Goal: Task Accomplishment & Management: Manage account settings

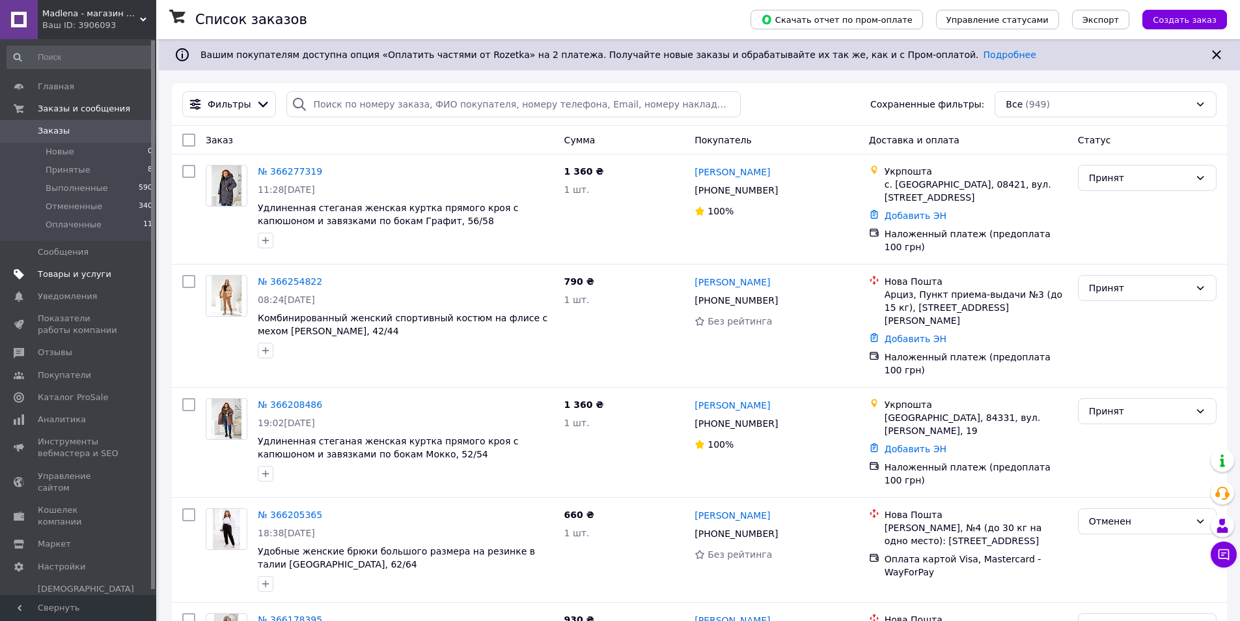
click at [85, 277] on span "Товары и услуги" at bounding box center [75, 274] width 74 height 12
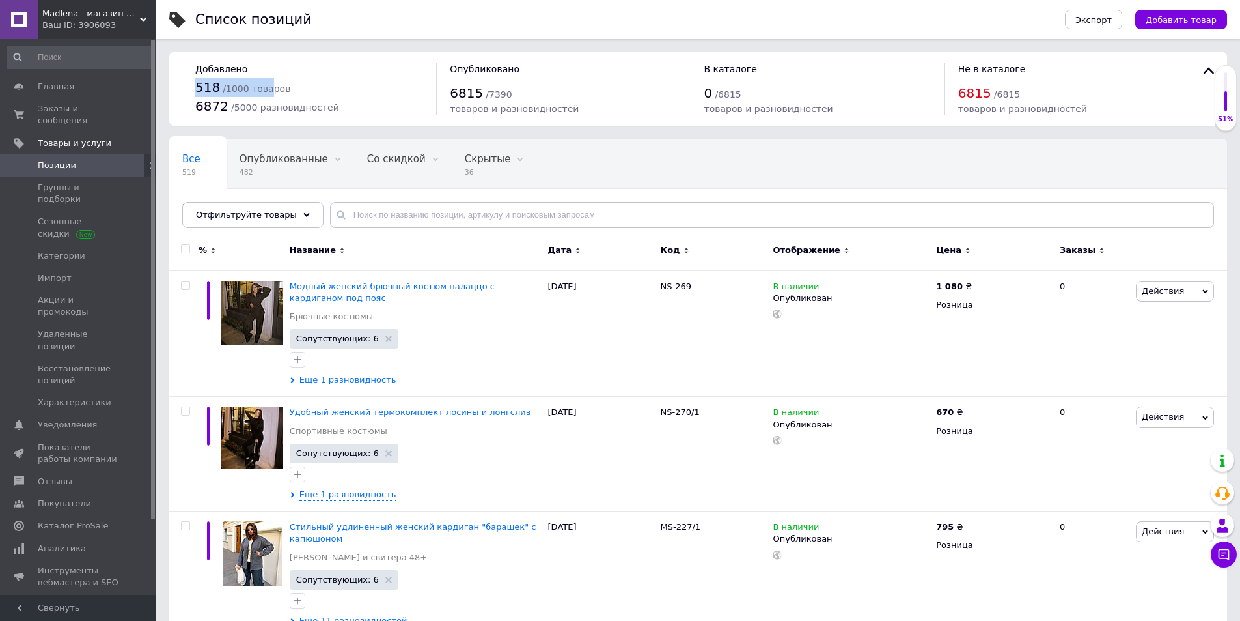
drag, startPoint x: 197, startPoint y: 89, endPoint x: 264, endPoint y: 89, distance: 66.4
click at [264, 90] on div "518 / 1000 товаров" at bounding box center [309, 87] width 228 height 19
click at [277, 166] on div "Опубликованные 482" at bounding box center [291, 163] width 128 height 49
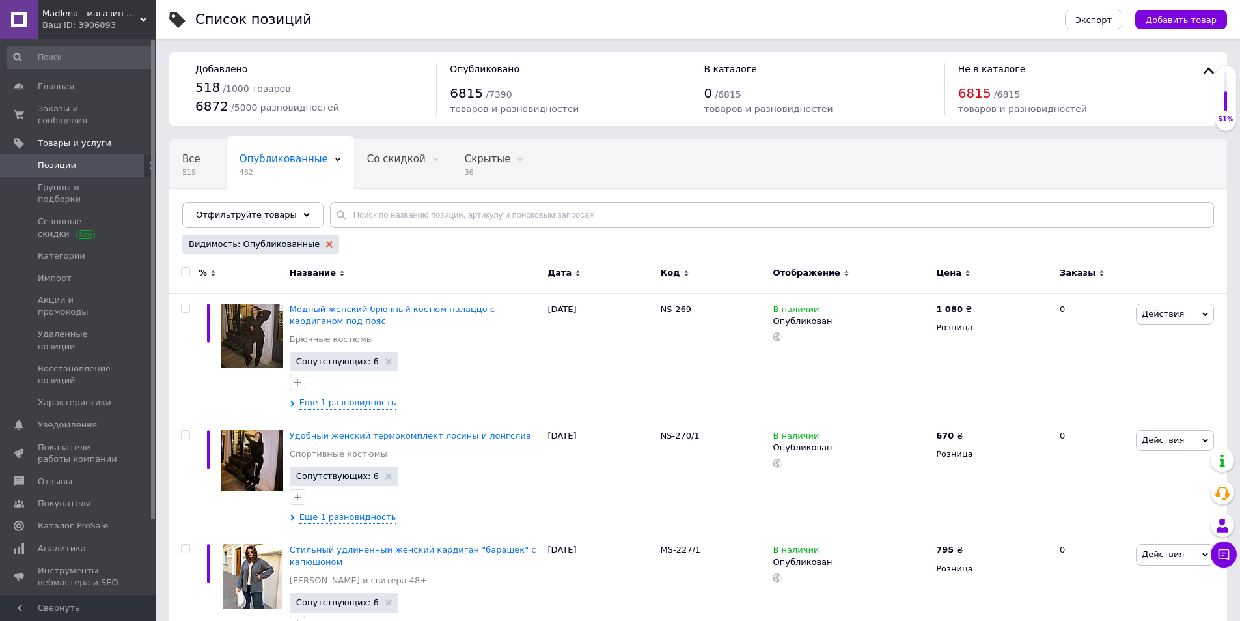
click at [326, 243] on icon at bounding box center [329, 244] width 7 height 7
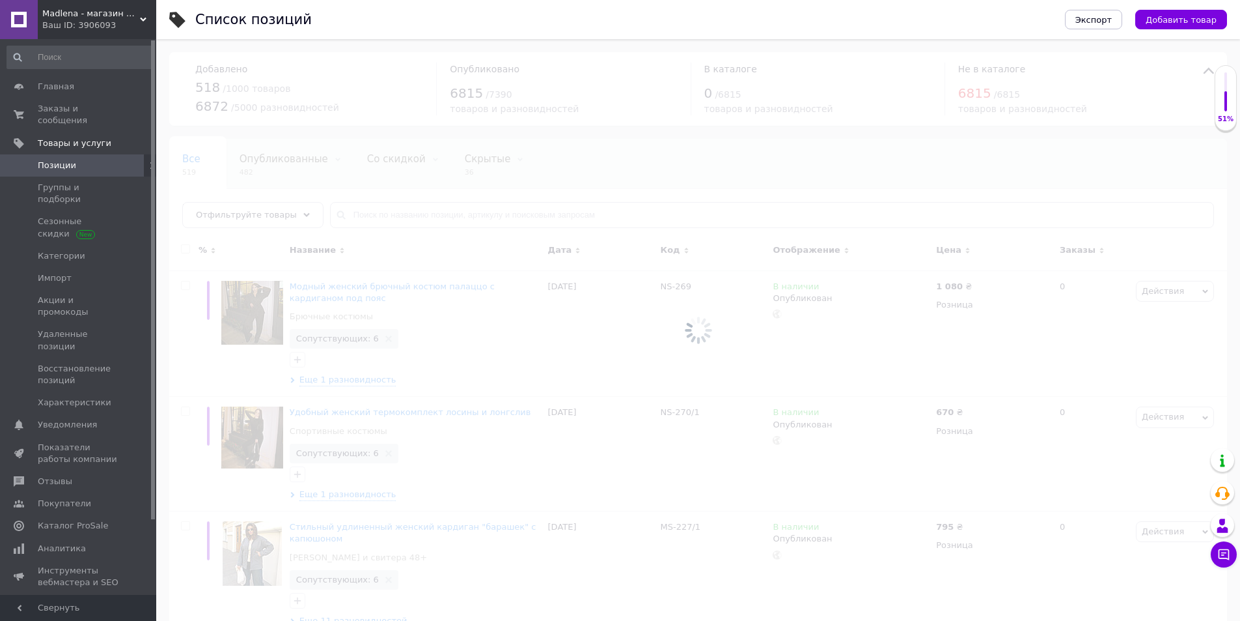
click at [281, 214] on div at bounding box center [698, 329] width 1084 height 581
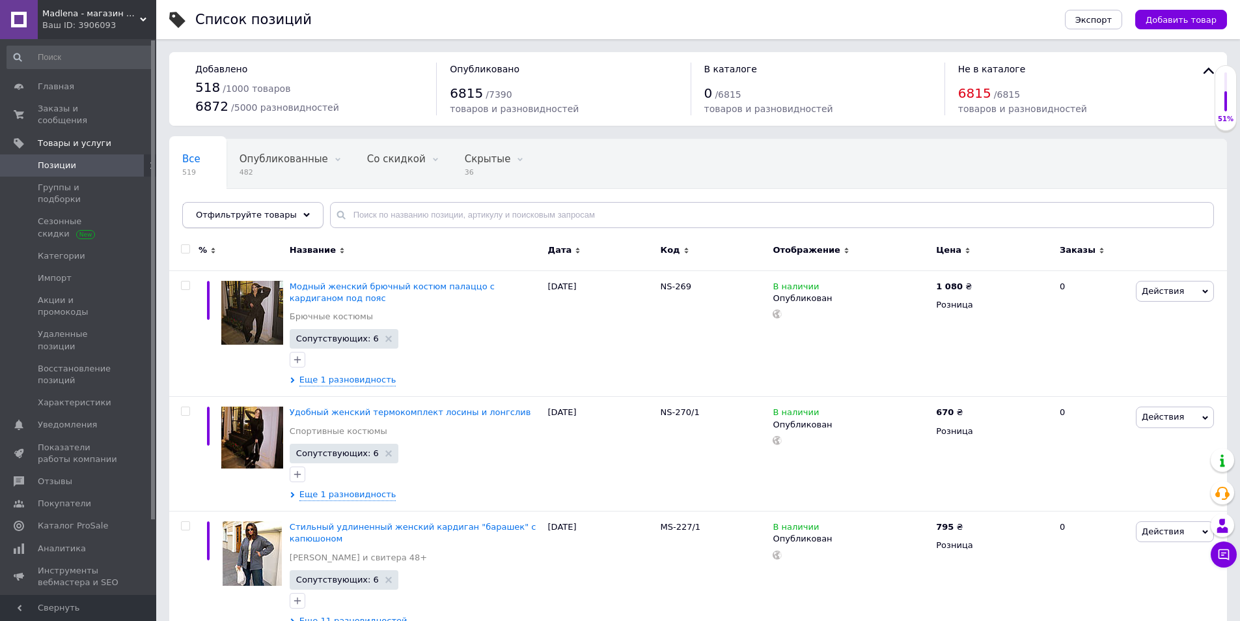
click at [279, 214] on span "Отфильтруйте товары" at bounding box center [246, 215] width 101 height 10
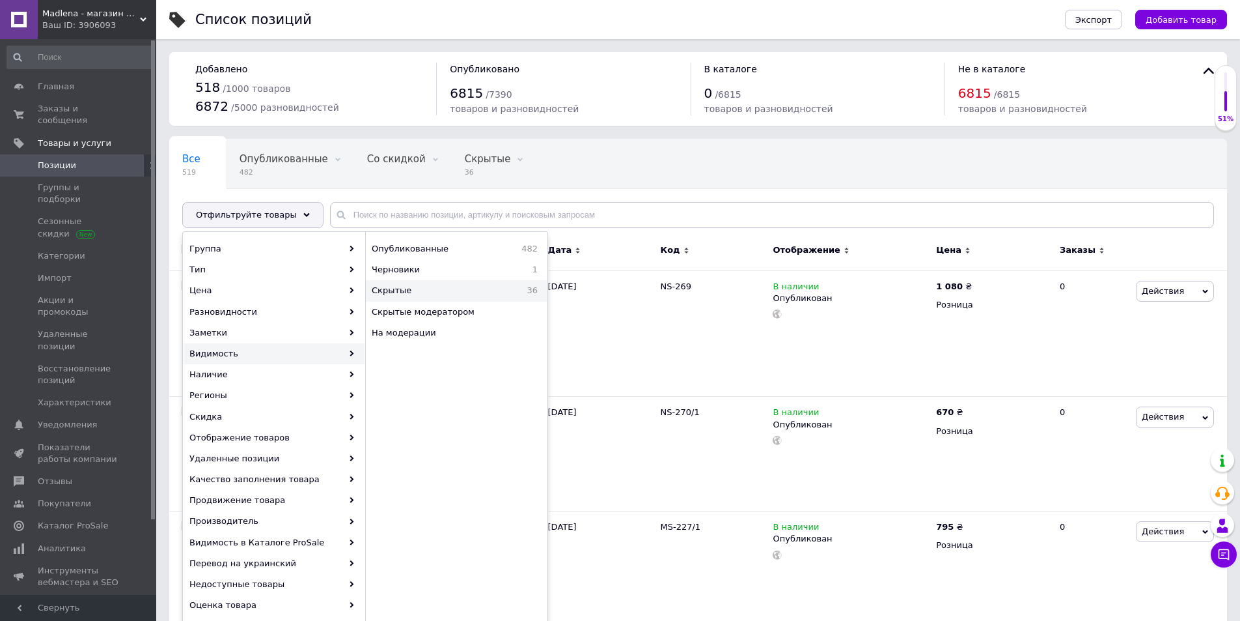
click at [415, 292] on span "Скрытые" at bounding box center [430, 291] width 116 height 12
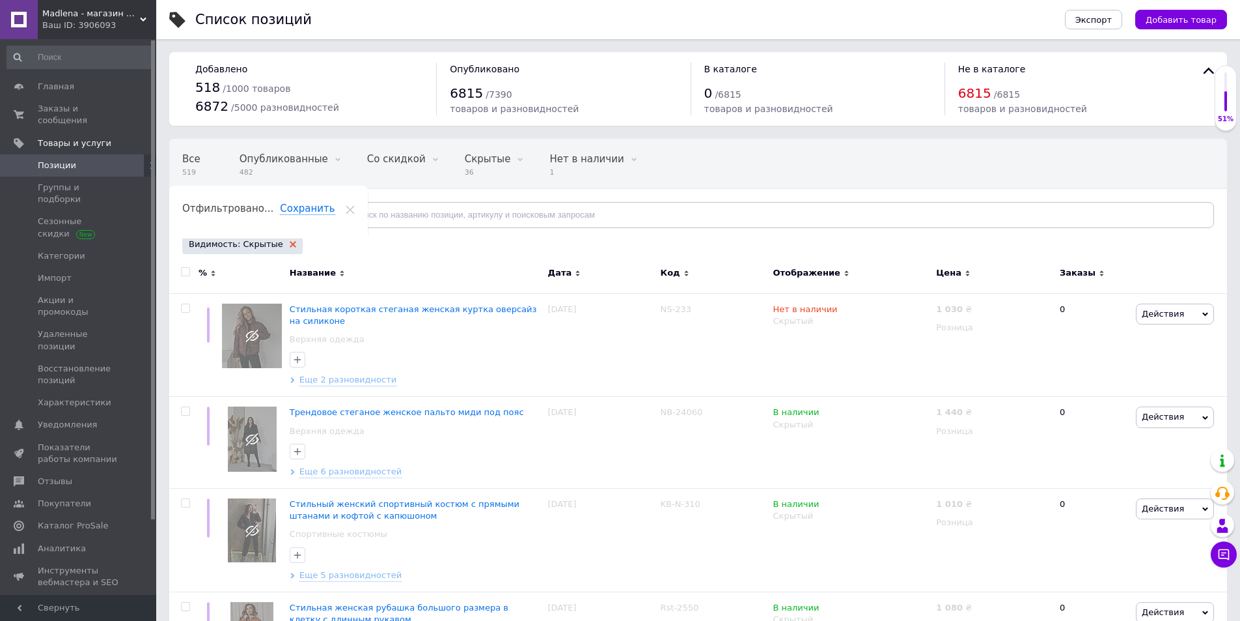
click at [290, 245] on icon at bounding box center [293, 244] width 7 height 7
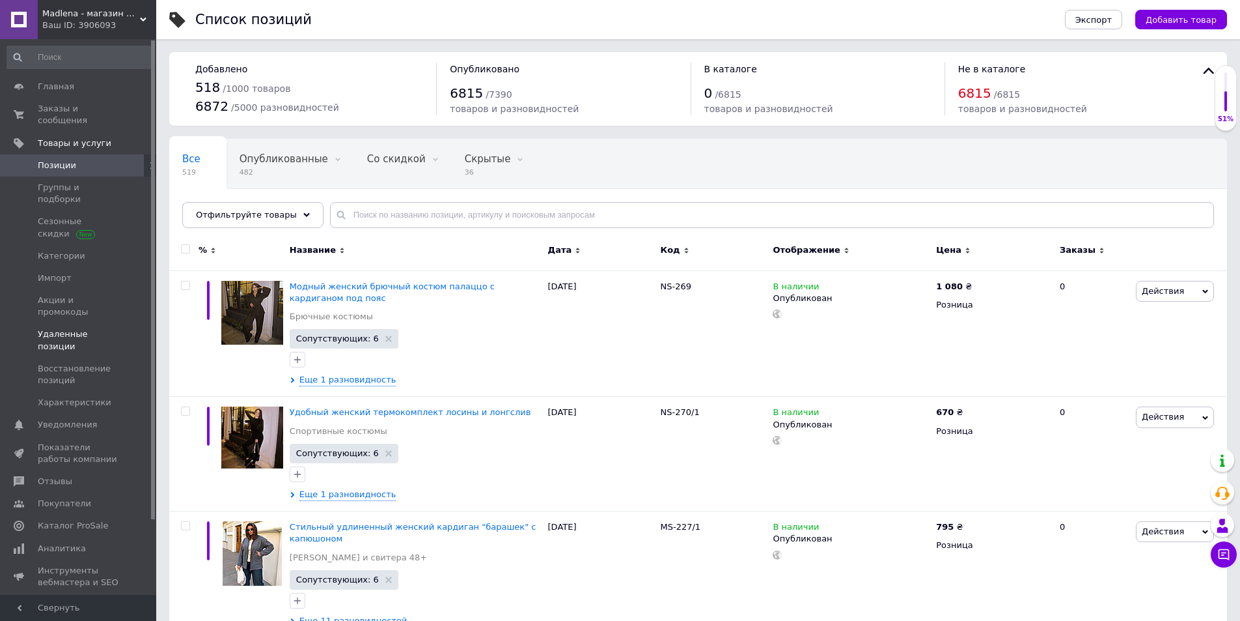
click at [83, 328] on span "Удаленные позиции" at bounding box center [79, 339] width 83 height 23
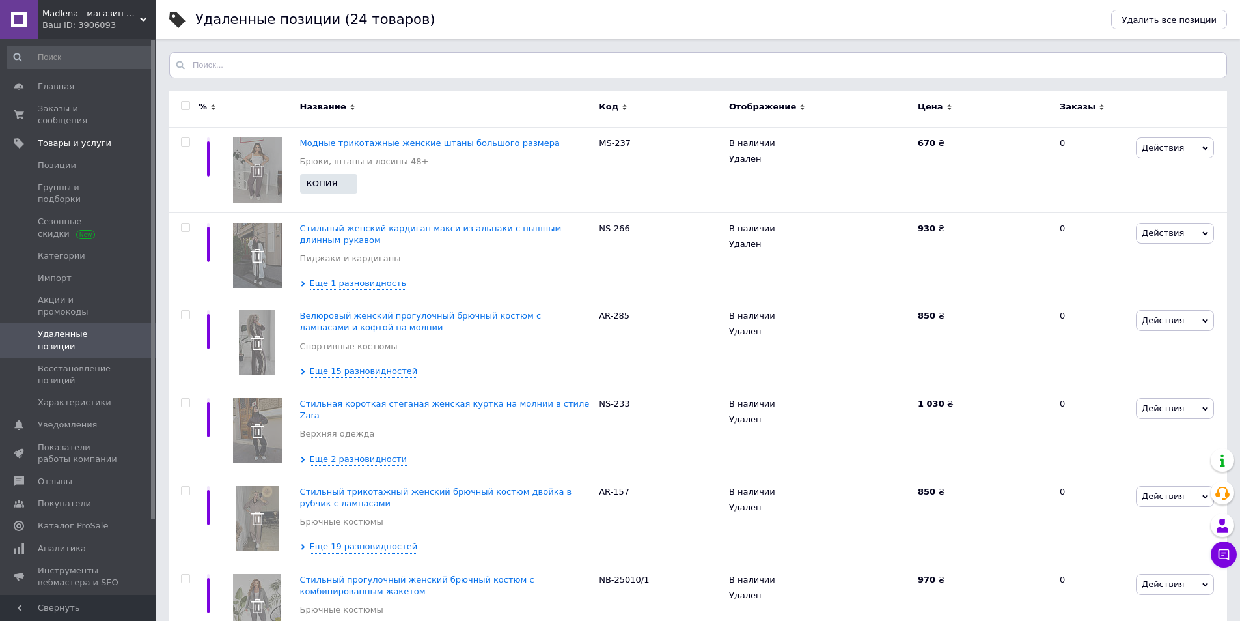
click at [81, 5] on div "Madlena - магазин женской одежды Ваш ID: 3906093" at bounding box center [97, 19] width 119 height 39
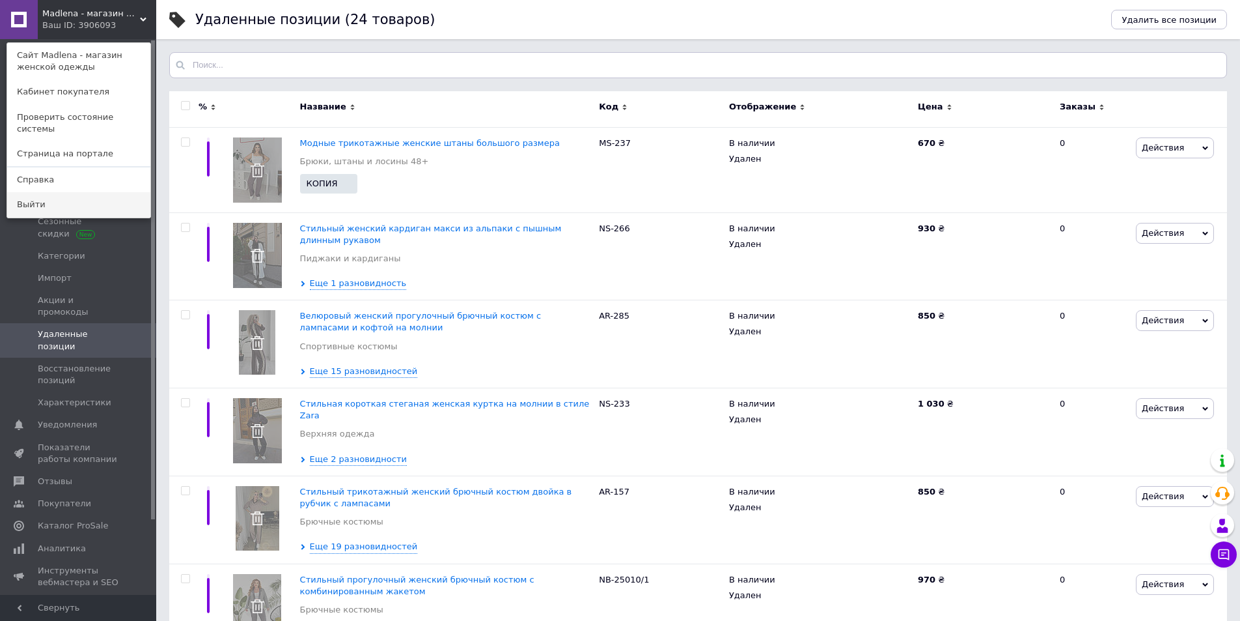
click at [61, 192] on link "Выйти" at bounding box center [78, 204] width 143 height 25
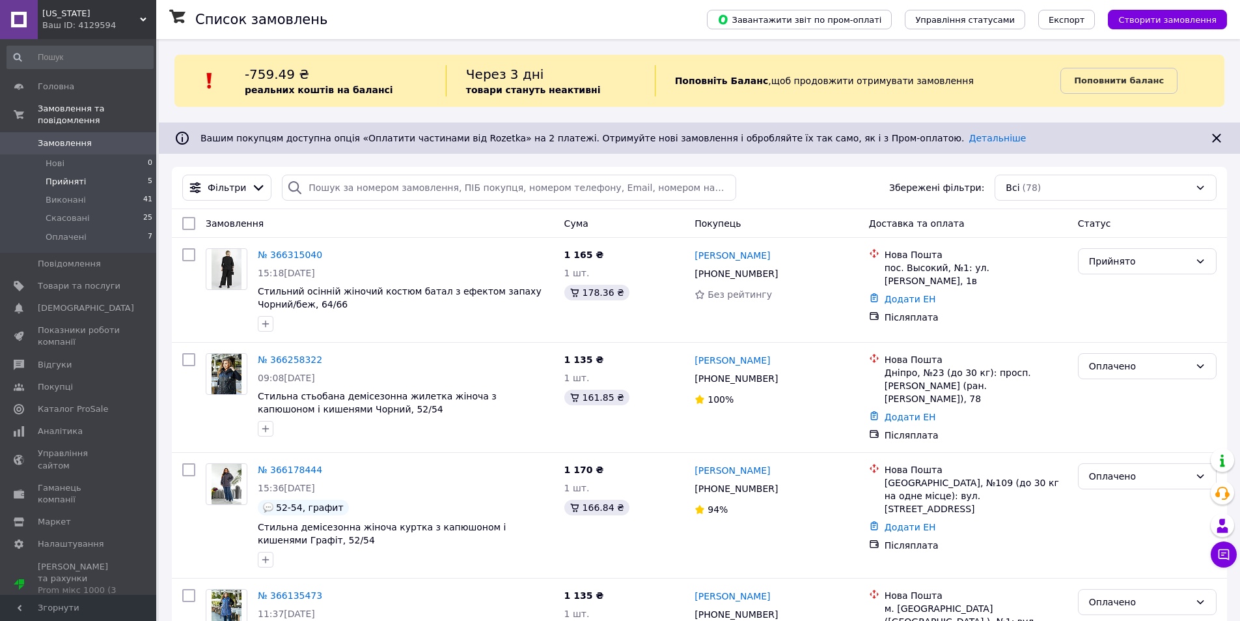
click at [74, 176] on span "Прийняті" at bounding box center [66, 182] width 40 height 12
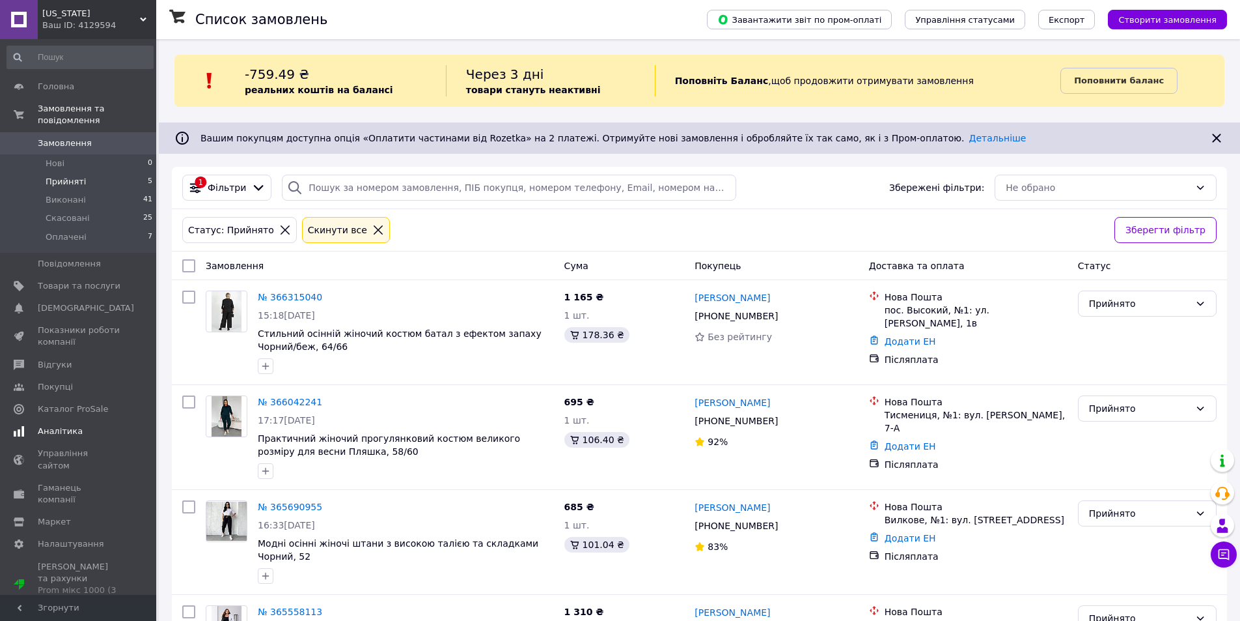
click at [74, 425] on span "Аналітика" at bounding box center [60, 431] width 45 height 12
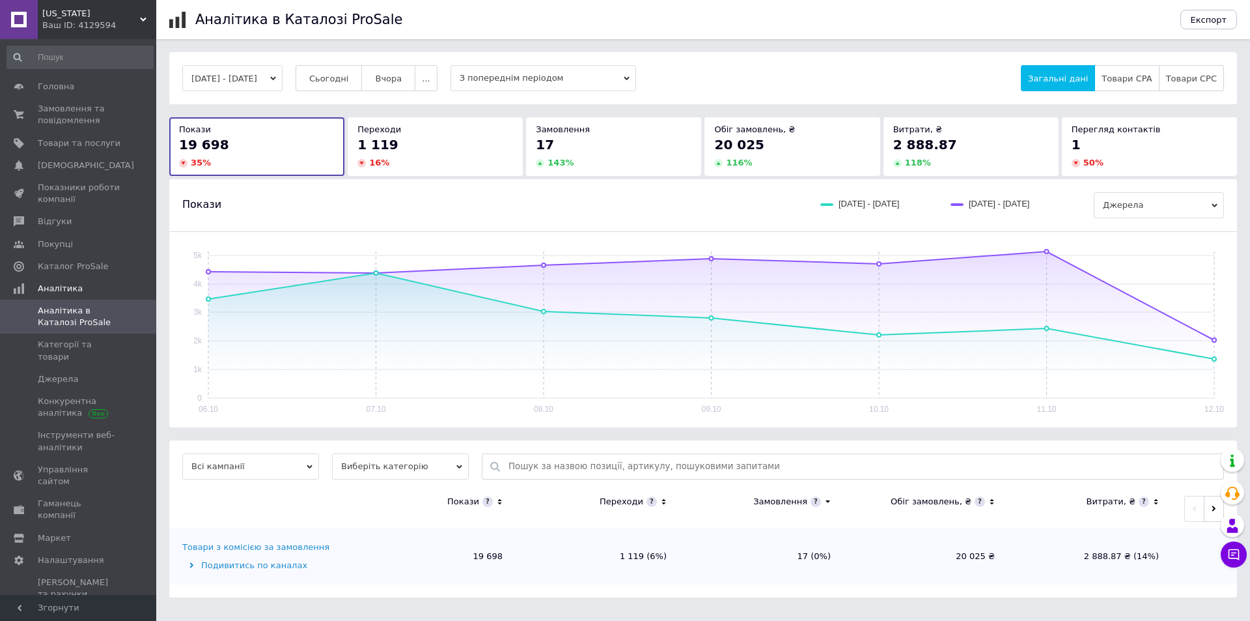
click at [227, 82] on button "06.10.2025 - 12.10.2025" at bounding box center [232, 78] width 100 height 26
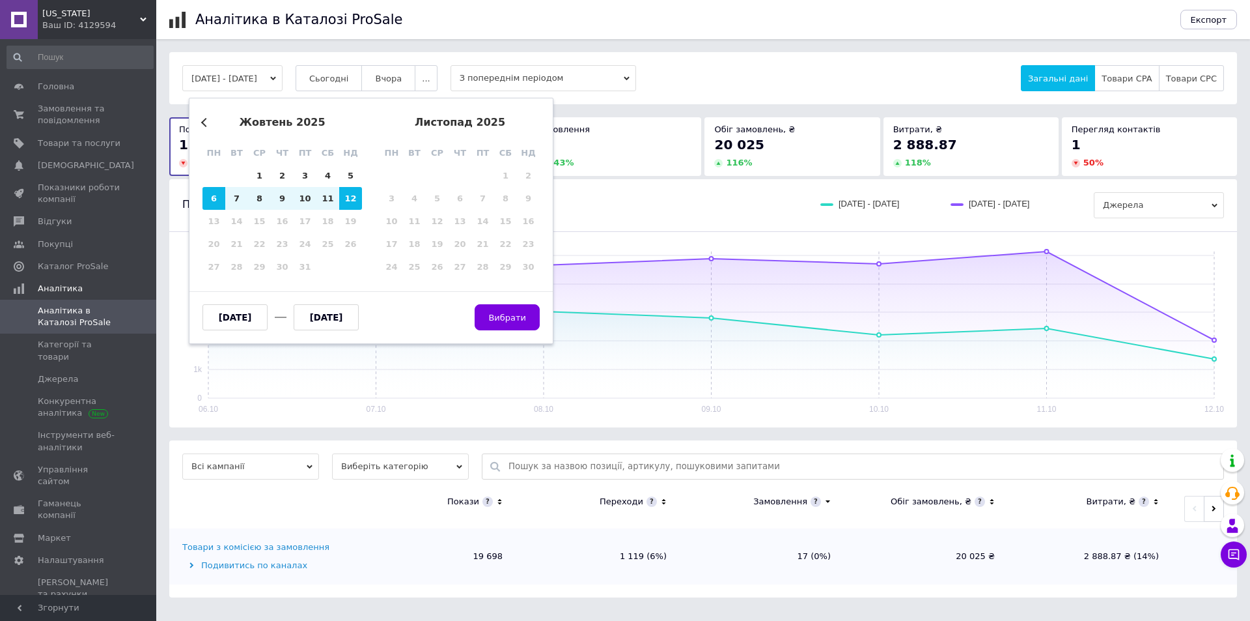
click at [207, 121] on button "Previous Month" at bounding box center [205, 122] width 9 height 9
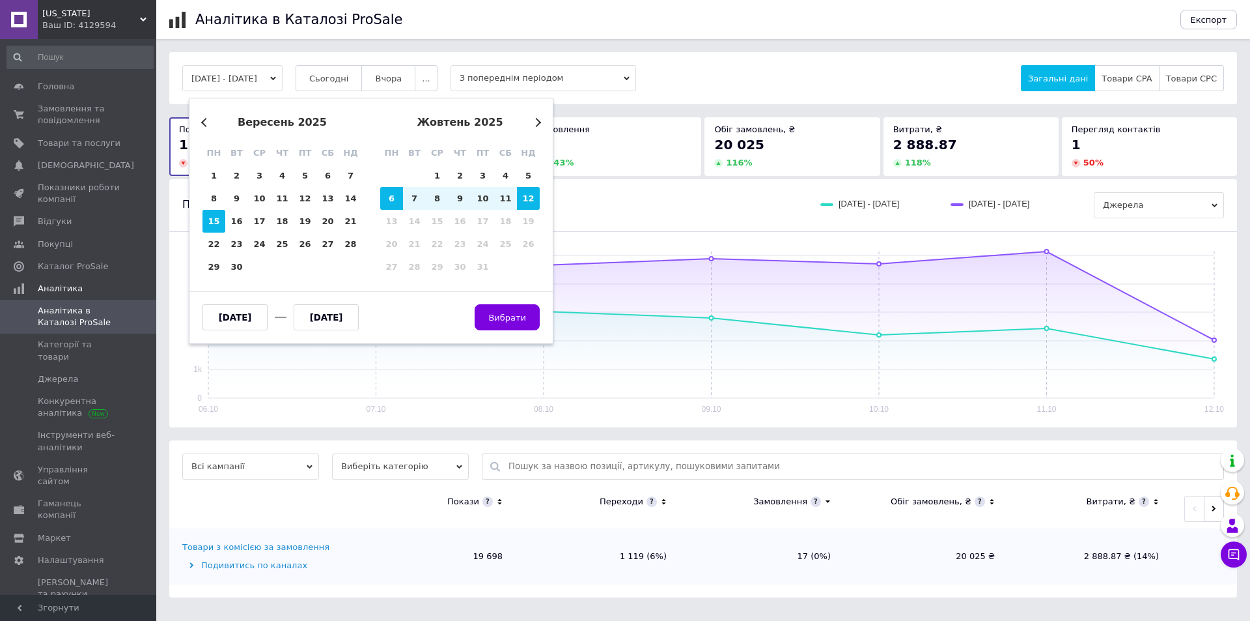
click at [221, 225] on div "15" at bounding box center [214, 221] width 23 height 23
type input "15.09.2025"
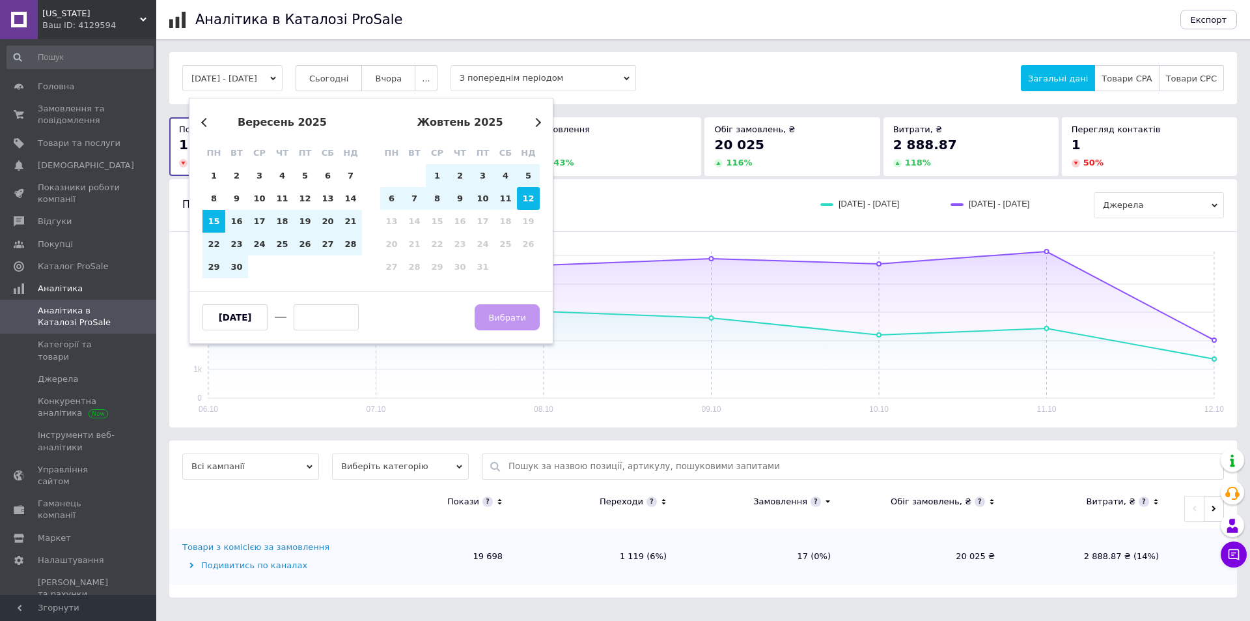
click at [524, 195] on div "12" at bounding box center [528, 198] width 23 height 23
type input "12.10.2025"
click at [511, 314] on span "Вибрати" at bounding box center [507, 318] width 38 height 10
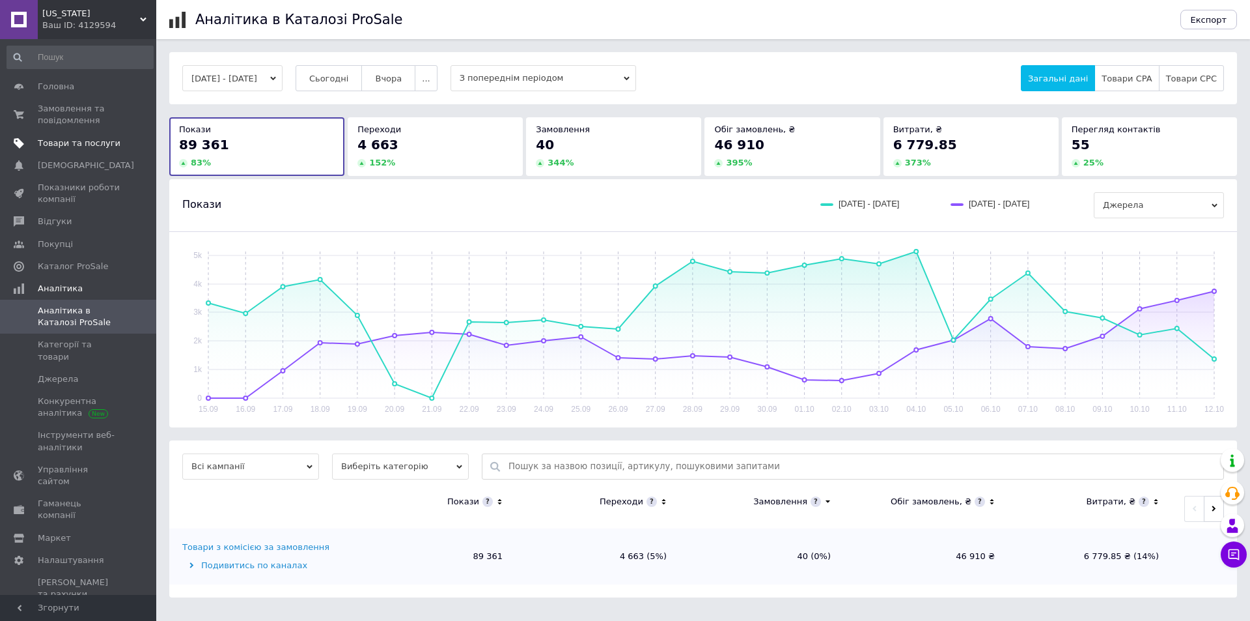
click at [100, 142] on span "Товари та послуги" at bounding box center [79, 143] width 83 height 12
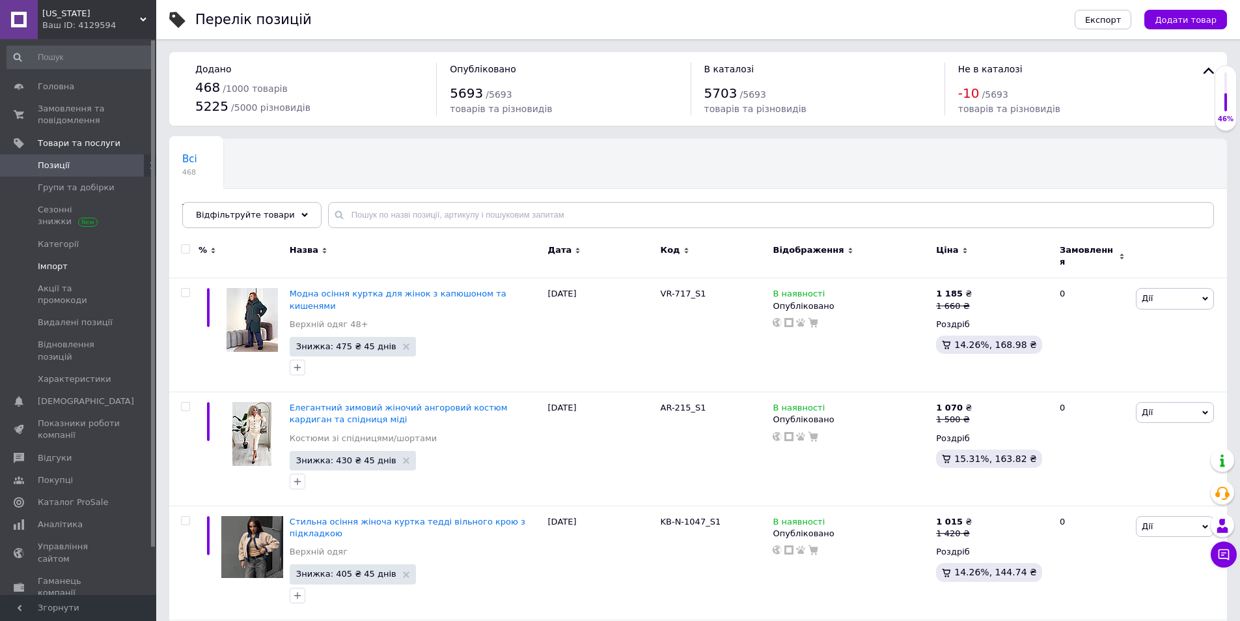
click at [70, 266] on span "Імпорт" at bounding box center [79, 266] width 83 height 12
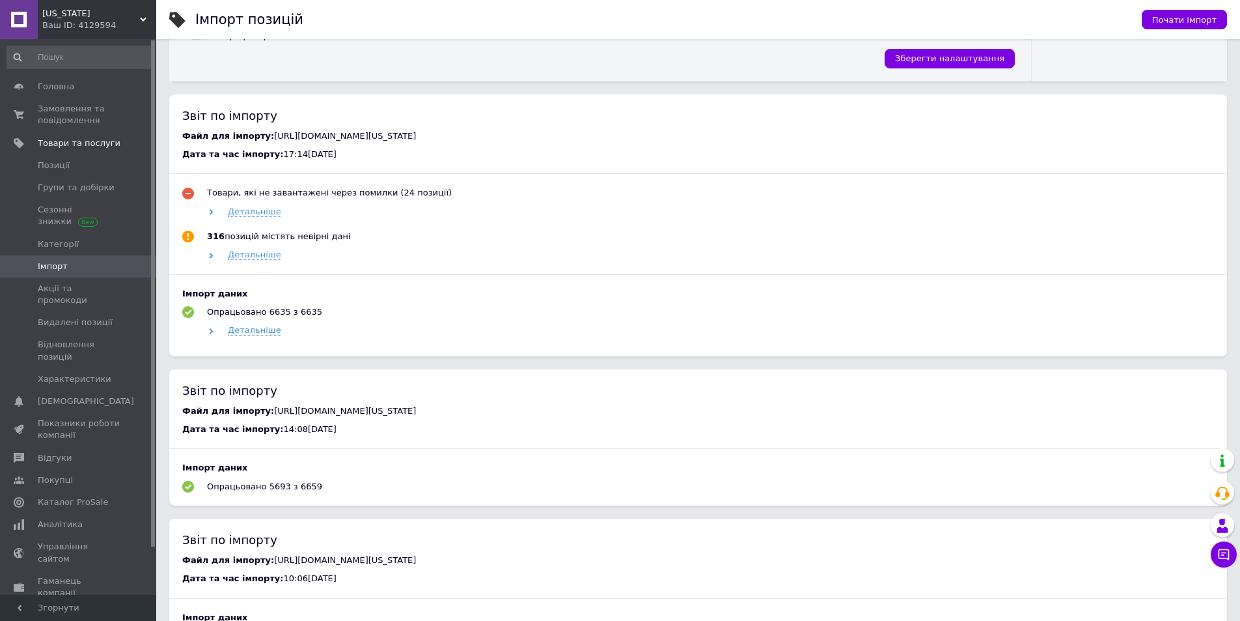
scroll to position [521, 0]
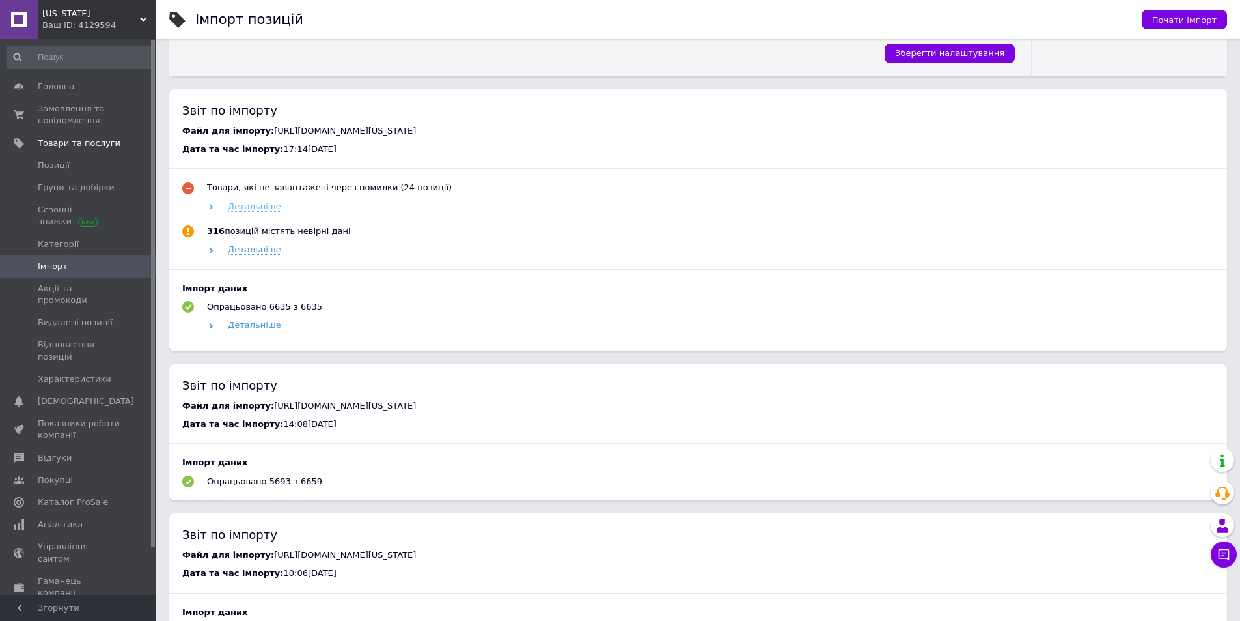
click at [251, 207] on span "Детальніше" at bounding box center [254, 206] width 53 height 10
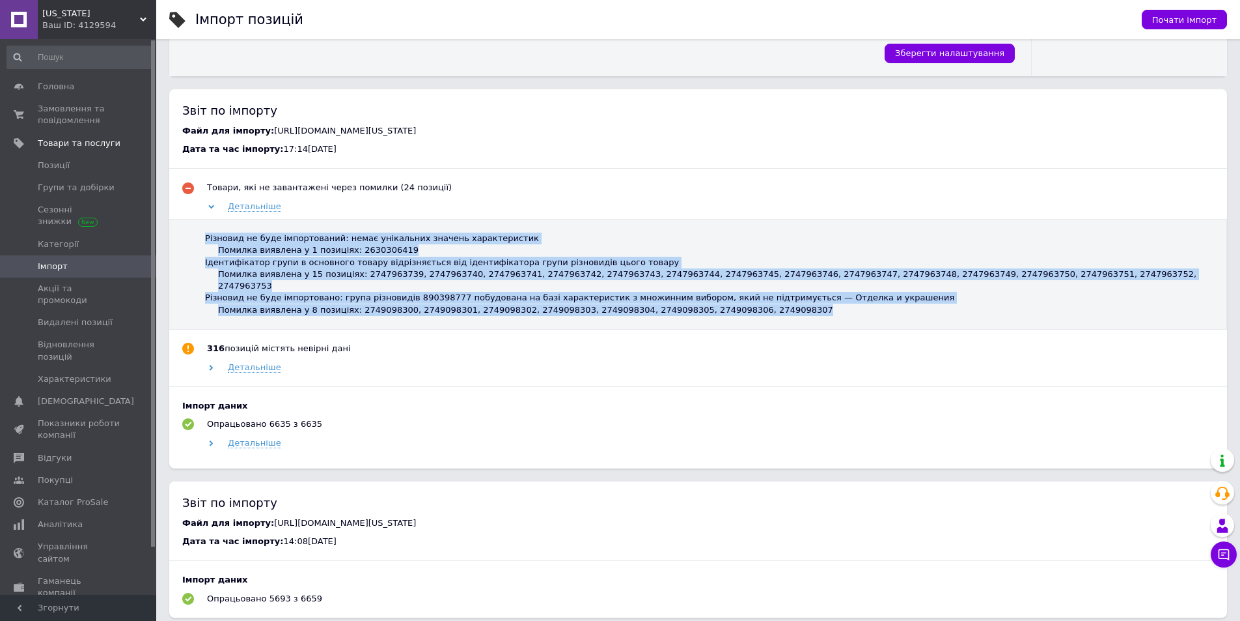
drag, startPoint x: 203, startPoint y: 238, endPoint x: 878, endPoint y: 309, distance: 679.6
click at [878, 309] on div "Різновид не буде імпортований: немає унікальних значень характеристик Помилка в…" at bounding box center [698, 274] width 1058 height 111
copy div "Різновид не буде імпортований: немає унікальних значень характеристик Помилка в…"
click at [253, 362] on span "Детальніше" at bounding box center [254, 367] width 53 height 10
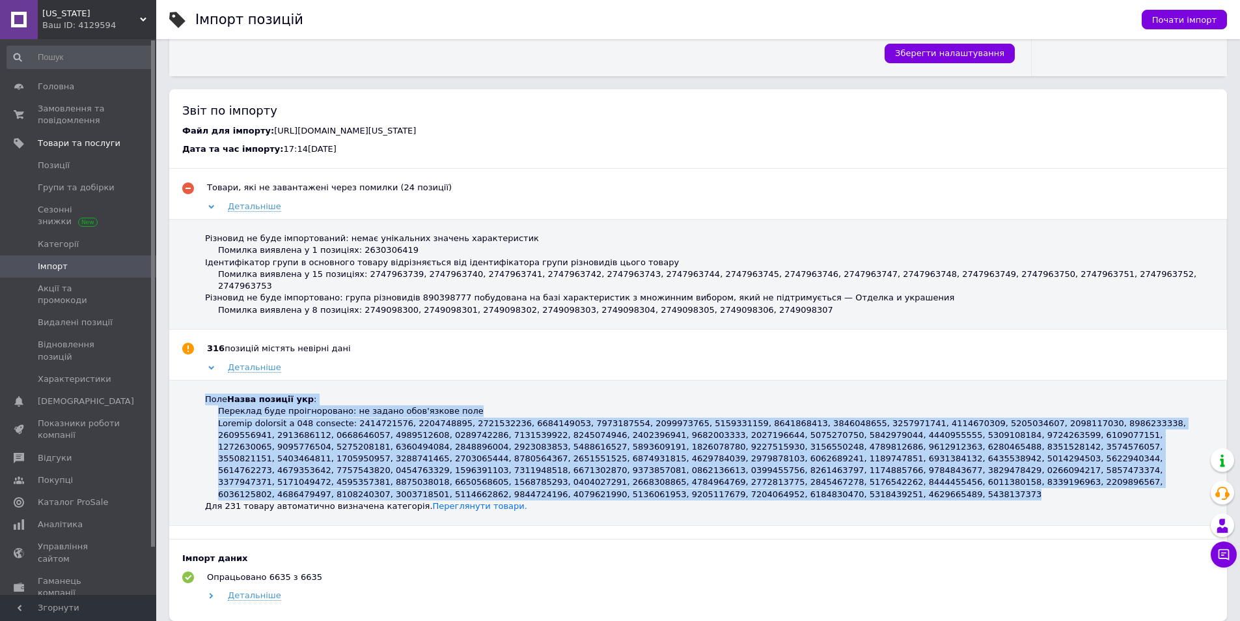
drag, startPoint x: 204, startPoint y: 387, endPoint x: 985, endPoint y: 475, distance: 785.1
click at [985, 475] on div "Поле Назва позиції укр : Переклад буде проігноровано: не задано обов'язкове пол…" at bounding box center [698, 453] width 1058 height 146
copy div "Поле Назва позиції укр : Переклад буде проігноровано: не задано обов'язкове пол…"
drag, startPoint x: 74, startPoint y: 480, endPoint x: 287, endPoint y: 337, distance: 257.2
click at [74, 496] on span "Каталог ProSale" at bounding box center [73, 502] width 70 height 12
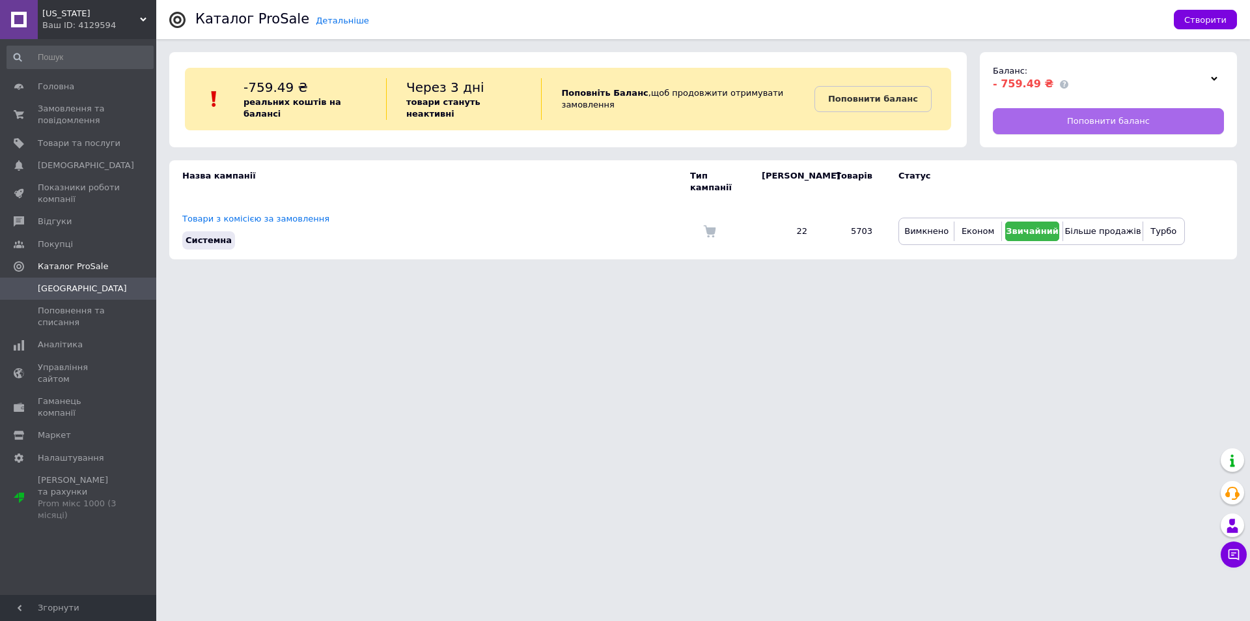
click at [1084, 119] on span "Поповнити баланс" at bounding box center [1108, 121] width 83 height 12
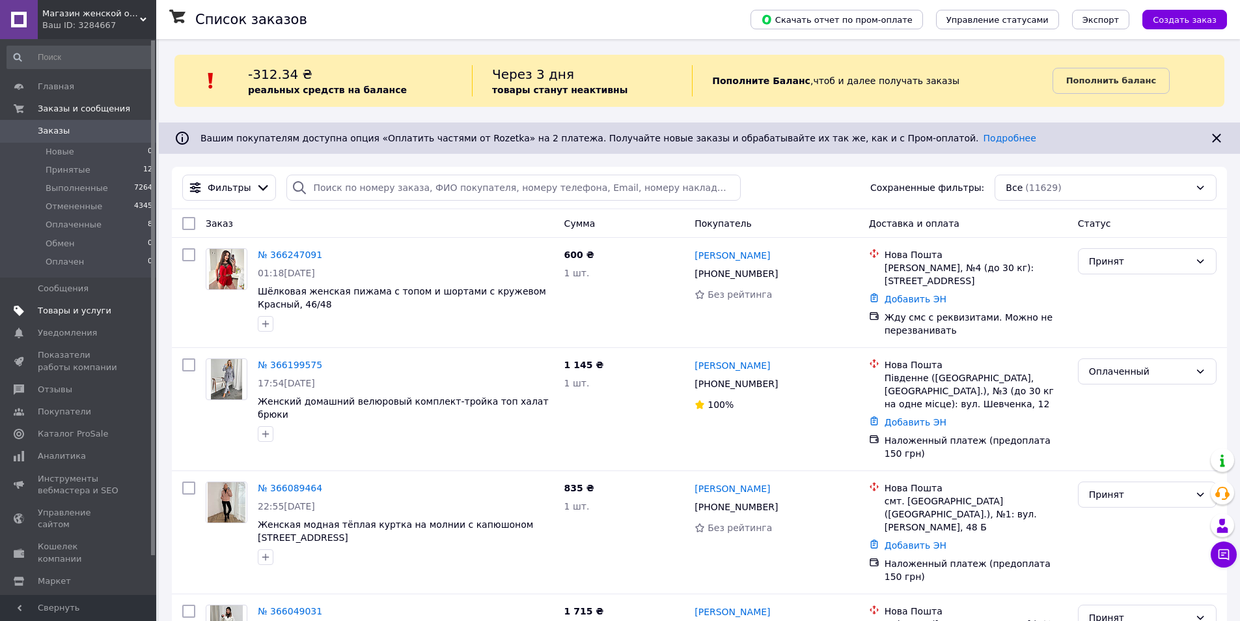
click at [68, 312] on span "Товары и услуги" at bounding box center [75, 311] width 74 height 12
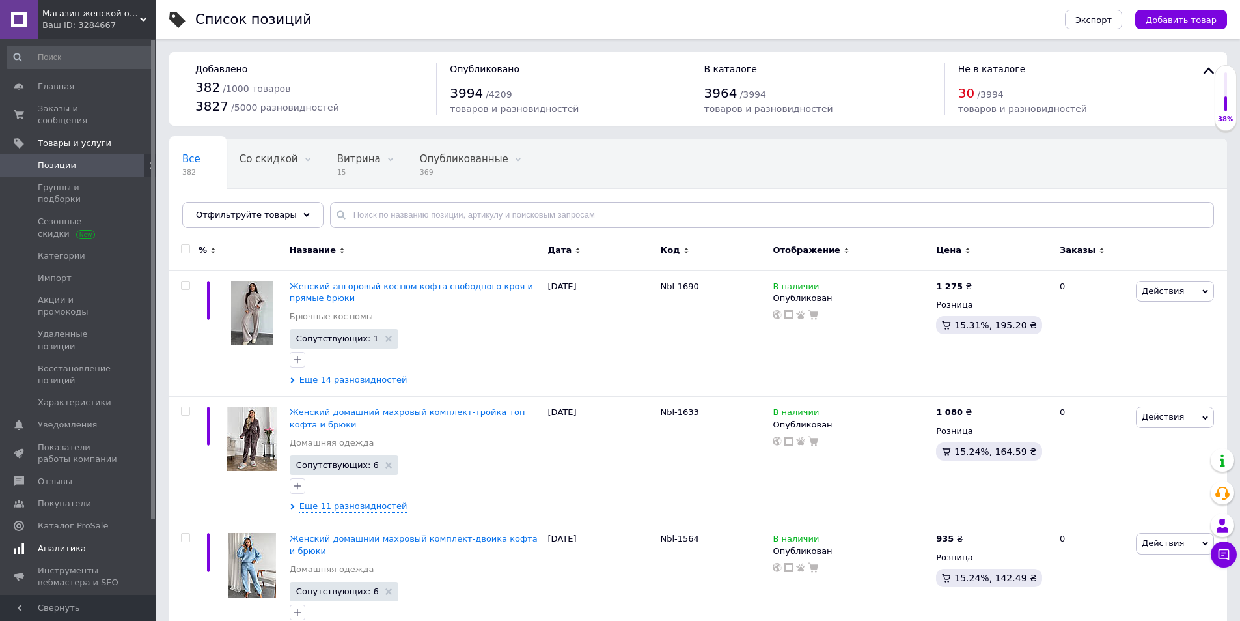
drag, startPoint x: 70, startPoint y: 501, endPoint x: 148, endPoint y: 447, distance: 94.6
click at [70, 542] on span "Аналитика" at bounding box center [62, 548] width 48 height 12
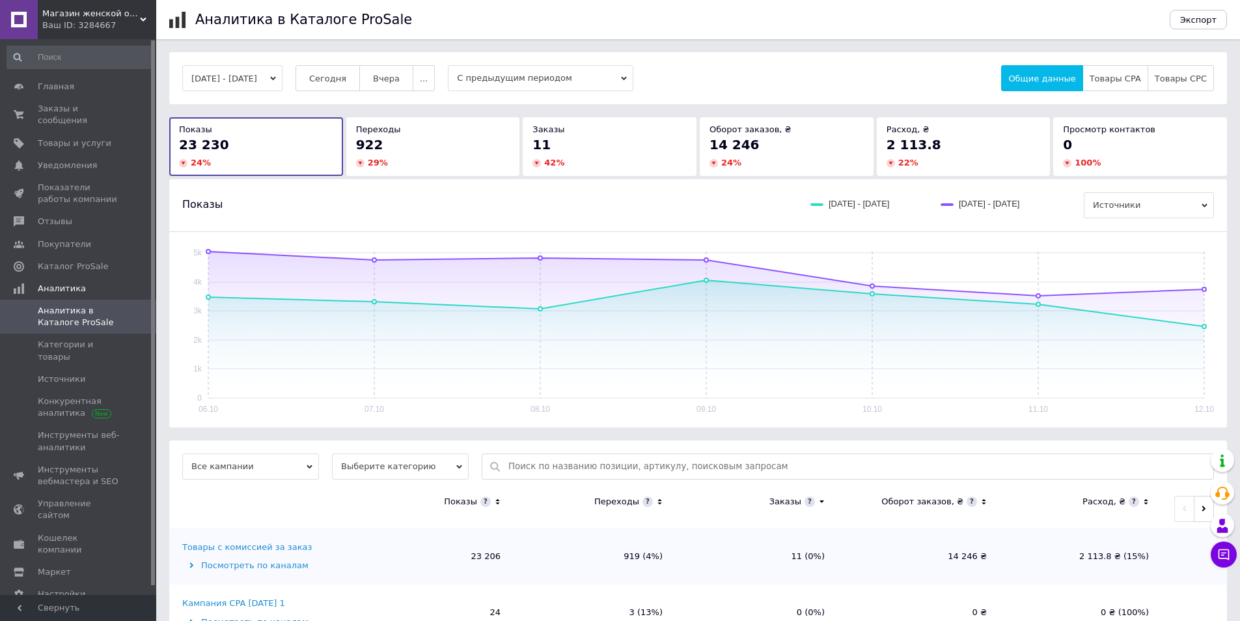
click at [253, 77] on button "06.10.2025 - 12.10.2025" at bounding box center [232, 78] width 100 height 26
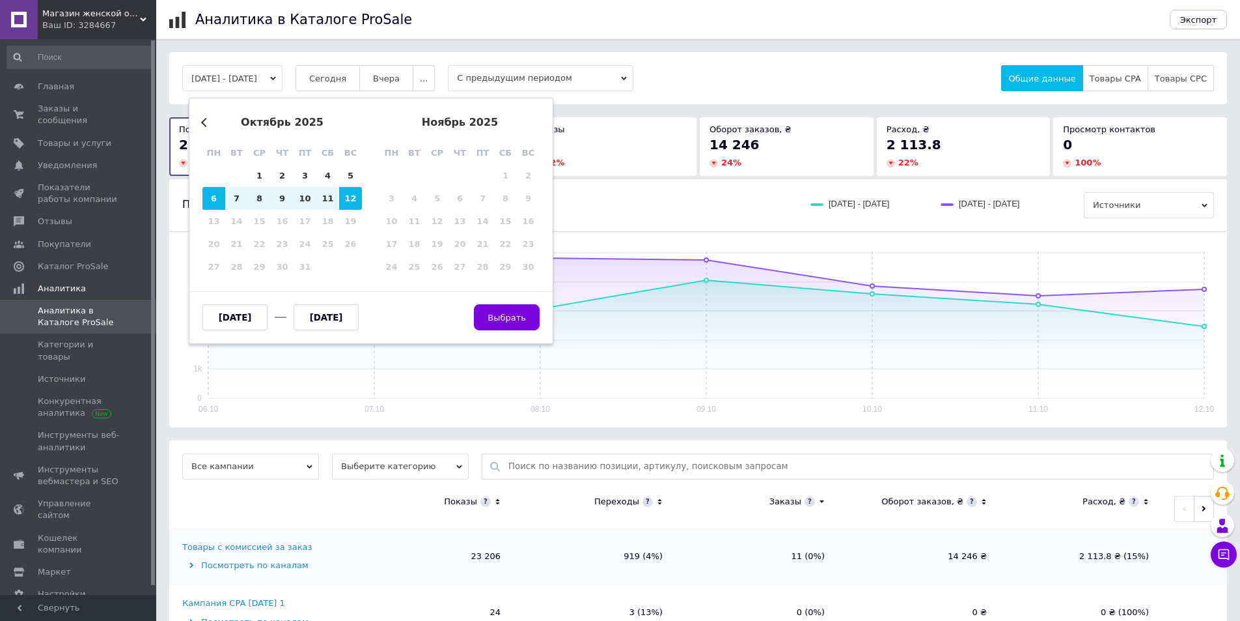
click at [206, 115] on div "Previous Month октябрь 2025 пн вт ср чт пт сб вс 29 30 1 2 3 4 5 6 7 8 9 10 11 …" at bounding box center [371, 221] width 365 height 246
click at [199, 122] on div "Previous Month октябрь 2025 пн вт ср чт пт сб вс 29 30 1 2 3 4 5 6 7 8 9 10 11 …" at bounding box center [371, 221] width 365 height 246
click at [203, 124] on button "Previous Month" at bounding box center [205, 122] width 9 height 9
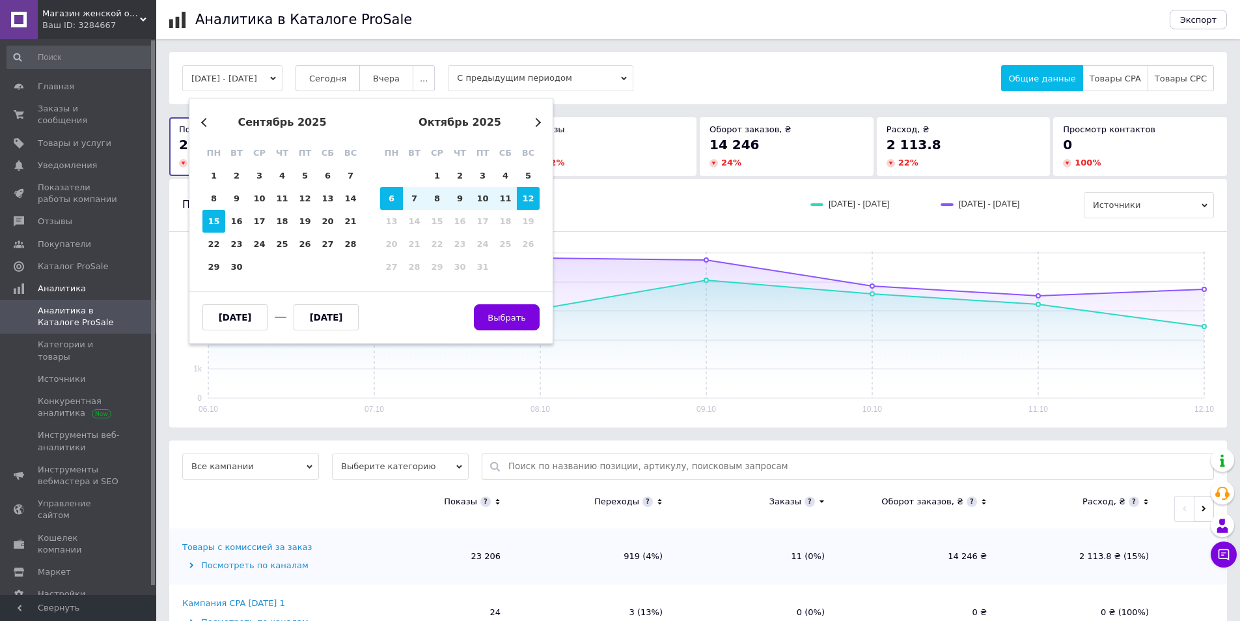
click at [214, 218] on div "15" at bounding box center [214, 221] width 23 height 23
type input "15.09.2025"
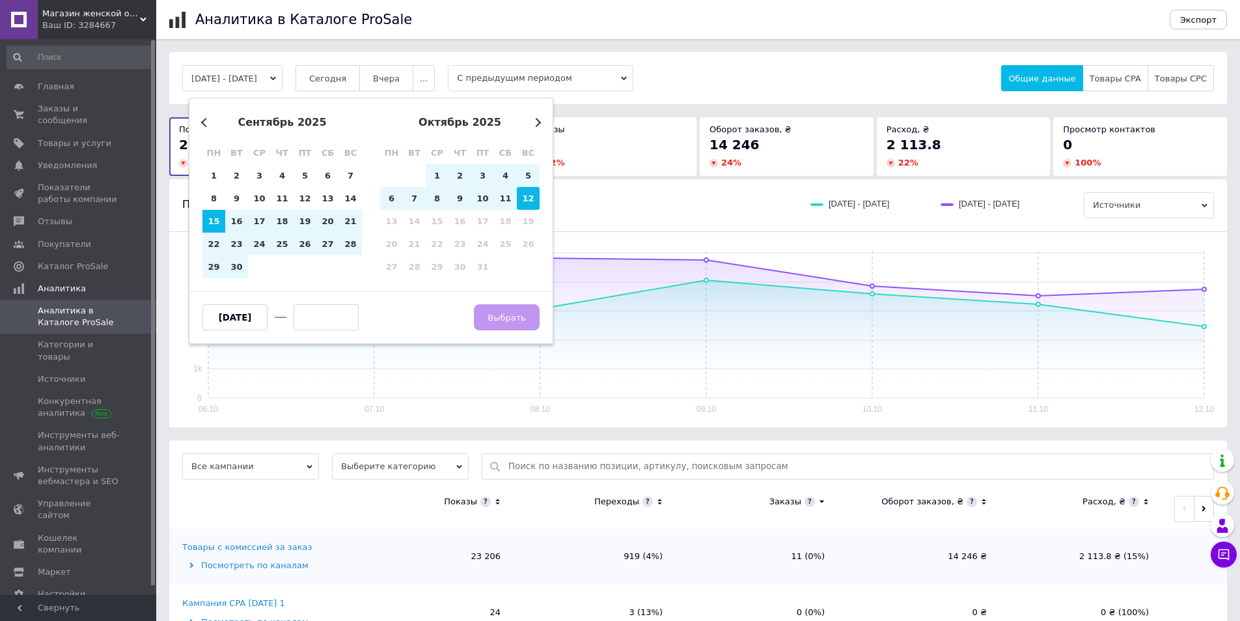
click at [531, 195] on div "12" at bounding box center [528, 198] width 23 height 23
type input "12.10.2025"
click at [522, 313] on span "Выбрать" at bounding box center [507, 318] width 38 height 10
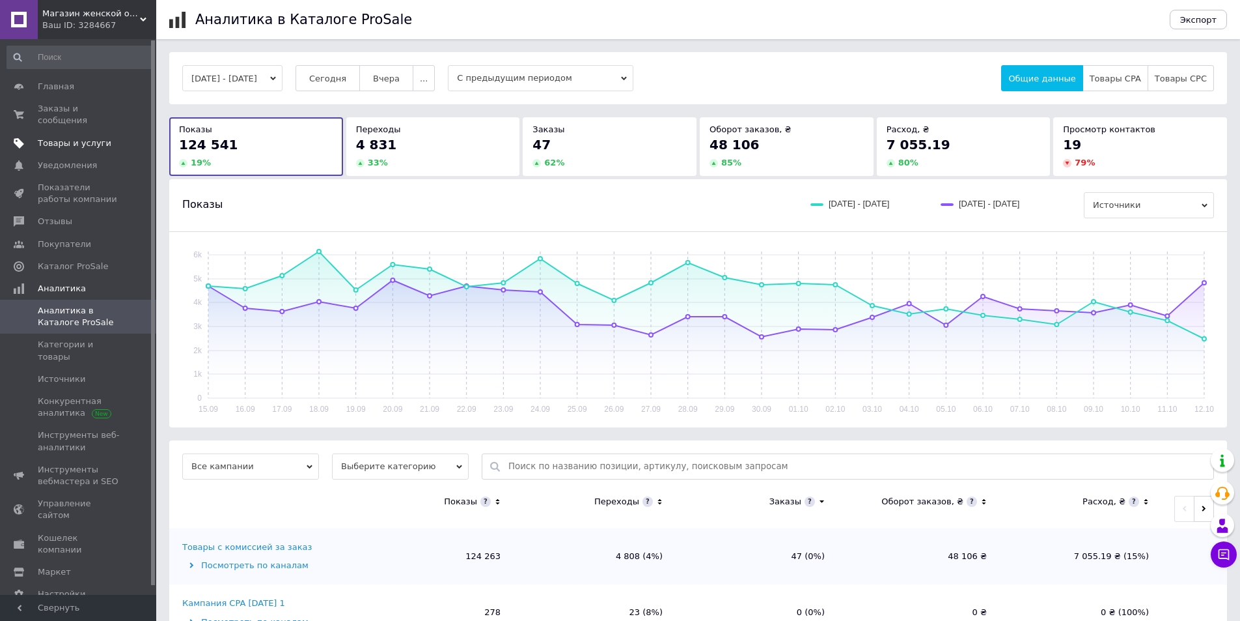
click at [57, 137] on span "Товары и услуги" at bounding box center [75, 143] width 74 height 12
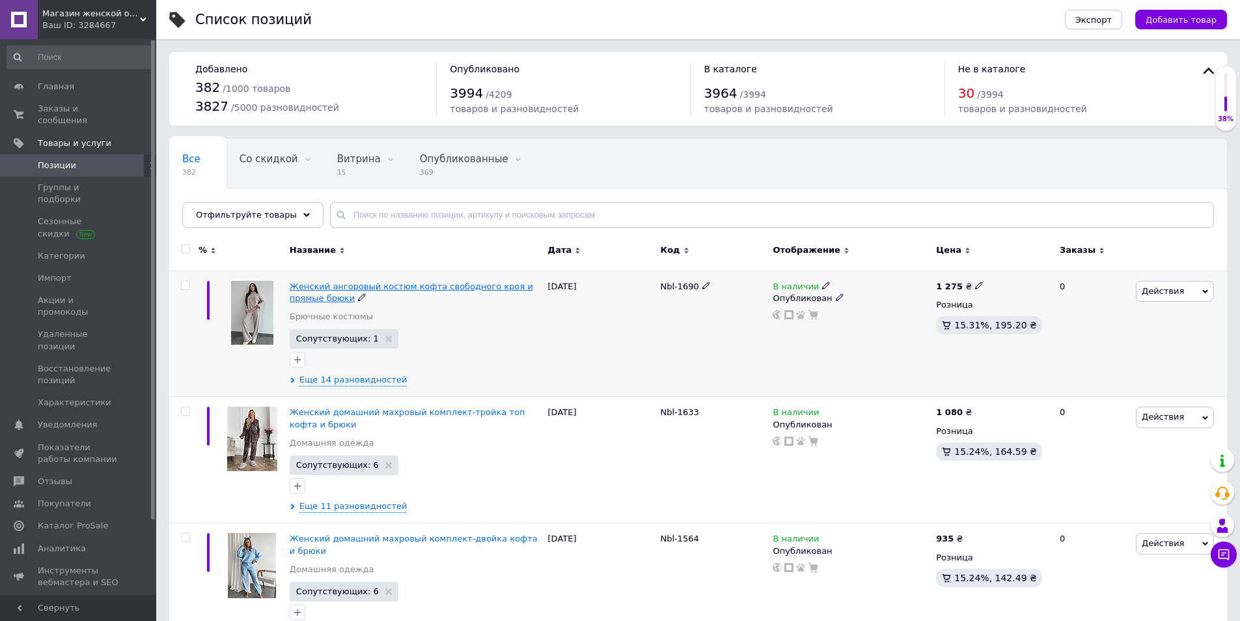
click at [460, 287] on span "Женский ангоровый костюм кофта свободного кроя и прямые брюки" at bounding box center [412, 291] width 244 height 21
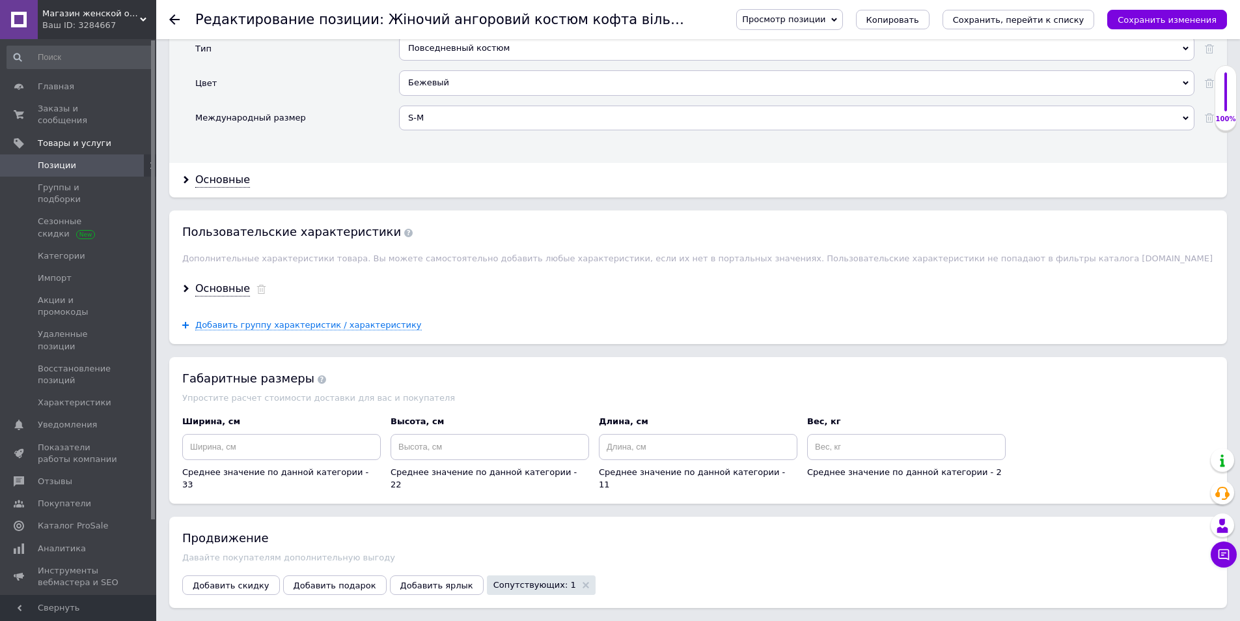
scroll to position [1433, 0]
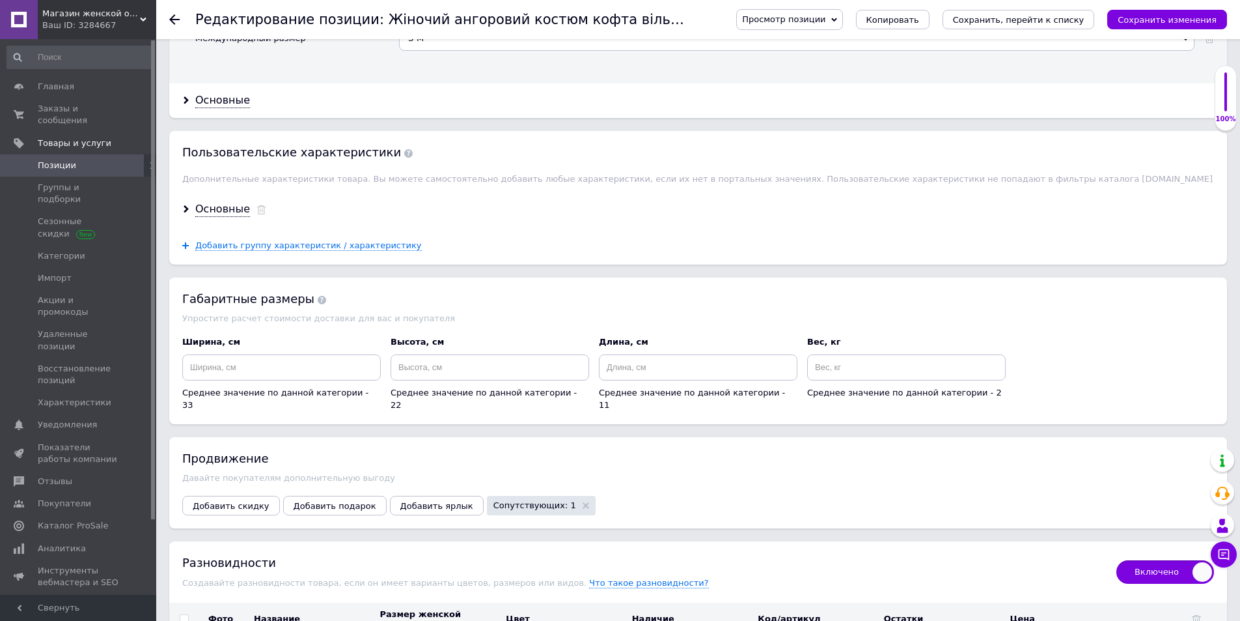
click at [75, 160] on span "Позиции" at bounding box center [79, 166] width 83 height 12
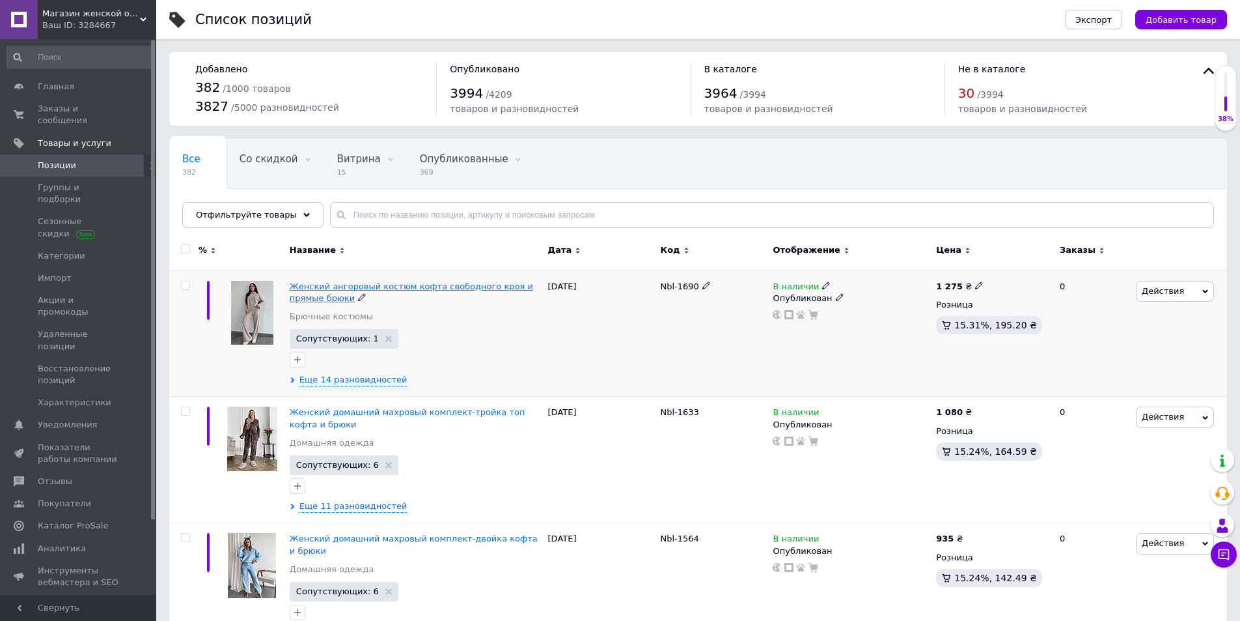
click at [387, 287] on span "Женский ангоровый костюм кофта свободного кроя и прямые брюки" at bounding box center [412, 291] width 244 height 21
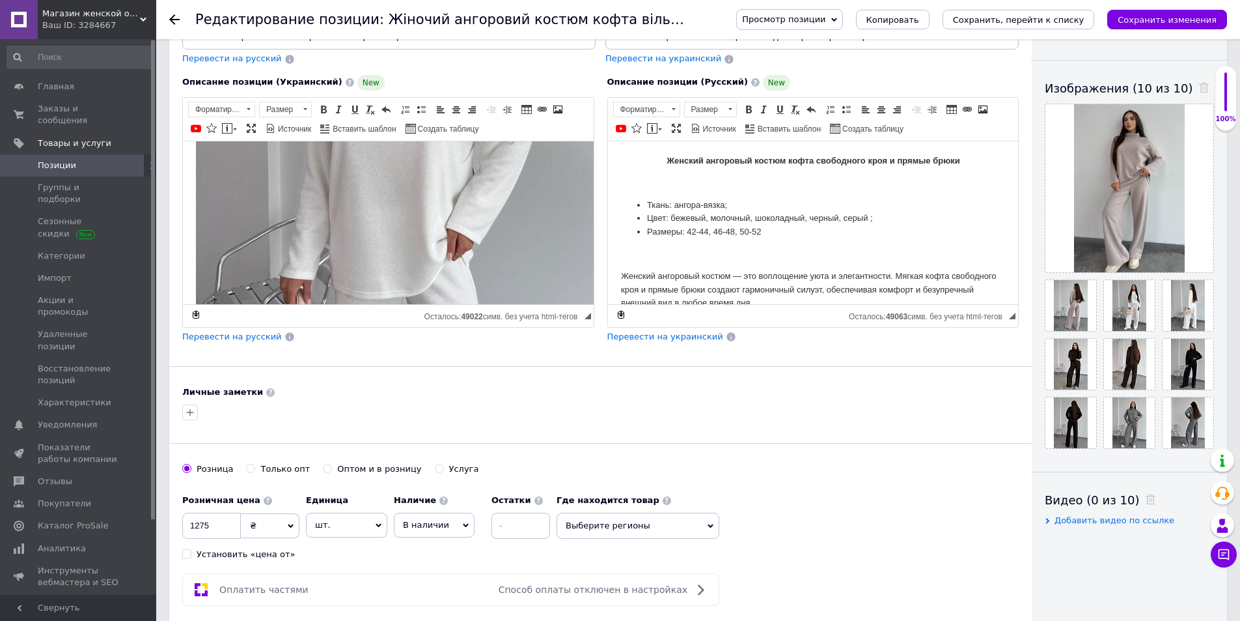
scroll to position [1367, 0]
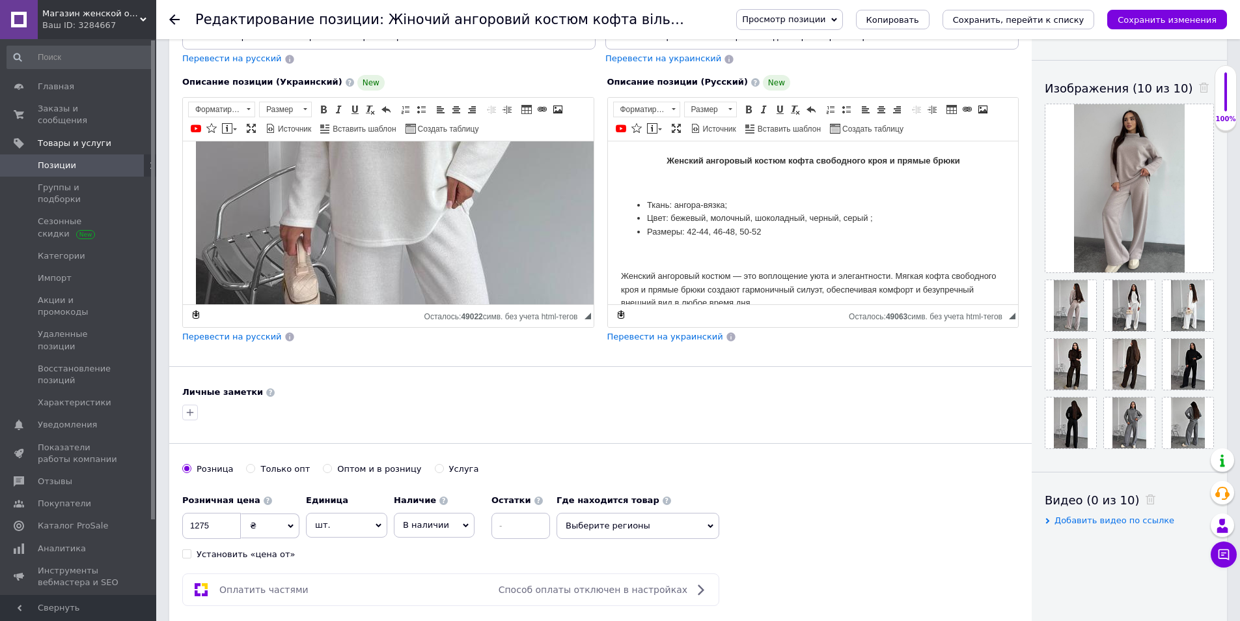
click at [99, 27] on div "Ваш ID: 3284667" at bounding box center [99, 26] width 114 height 12
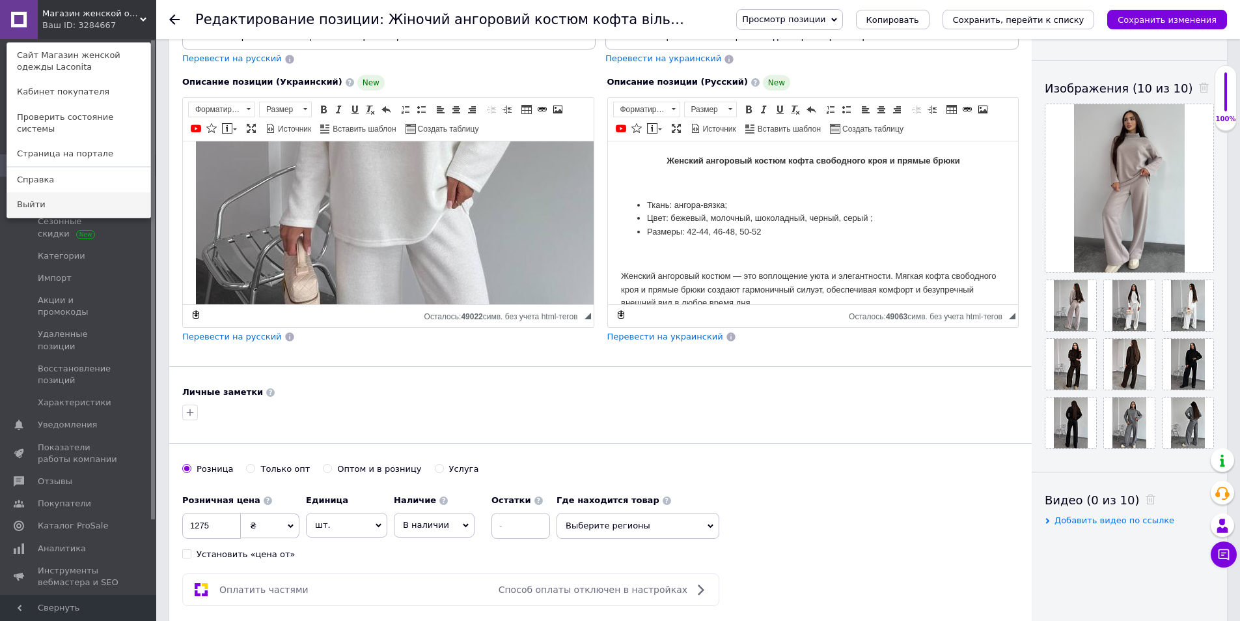
click at [77, 192] on link "Выйти" at bounding box center [78, 204] width 143 height 25
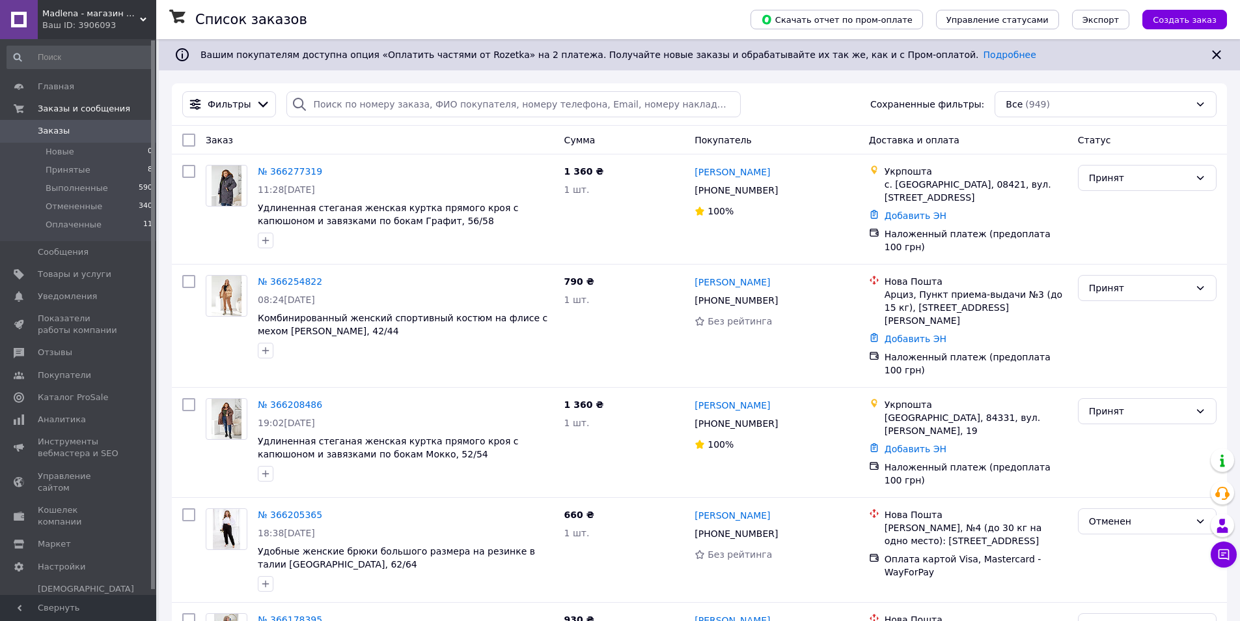
click at [90, 21] on div "Ваш ID: 3906093" at bounding box center [99, 26] width 114 height 12
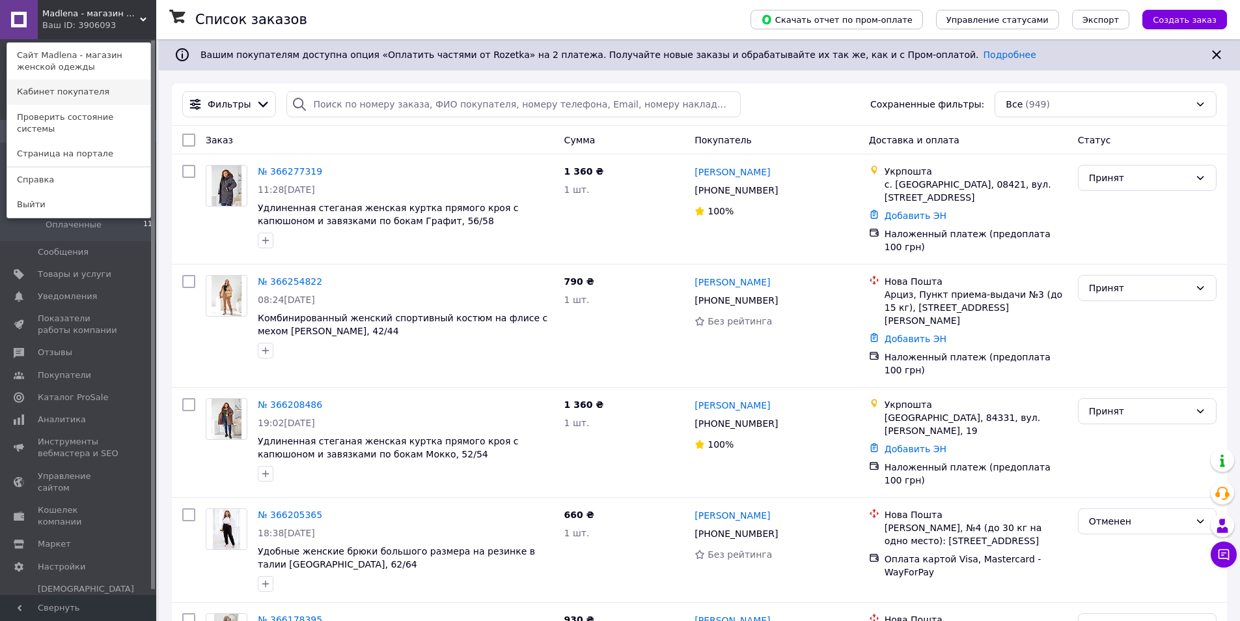
click at [70, 87] on link "Кабинет покупателя" at bounding box center [78, 91] width 143 height 25
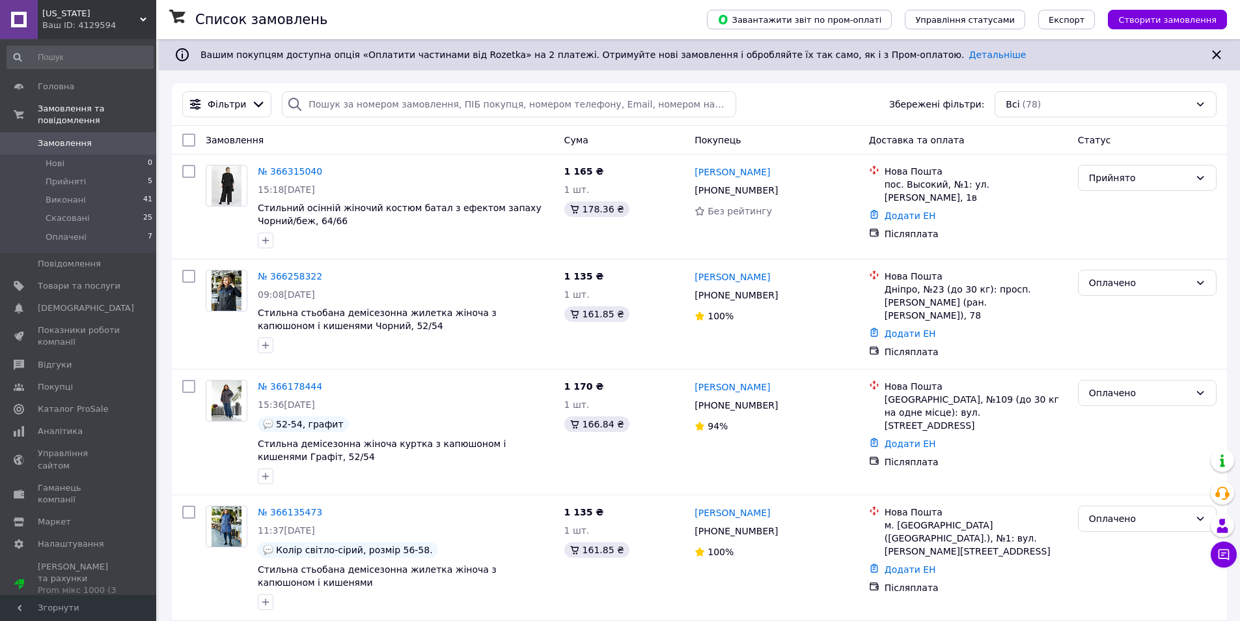
click at [63, 14] on span "[US_STATE]" at bounding box center [91, 14] width 98 height 12
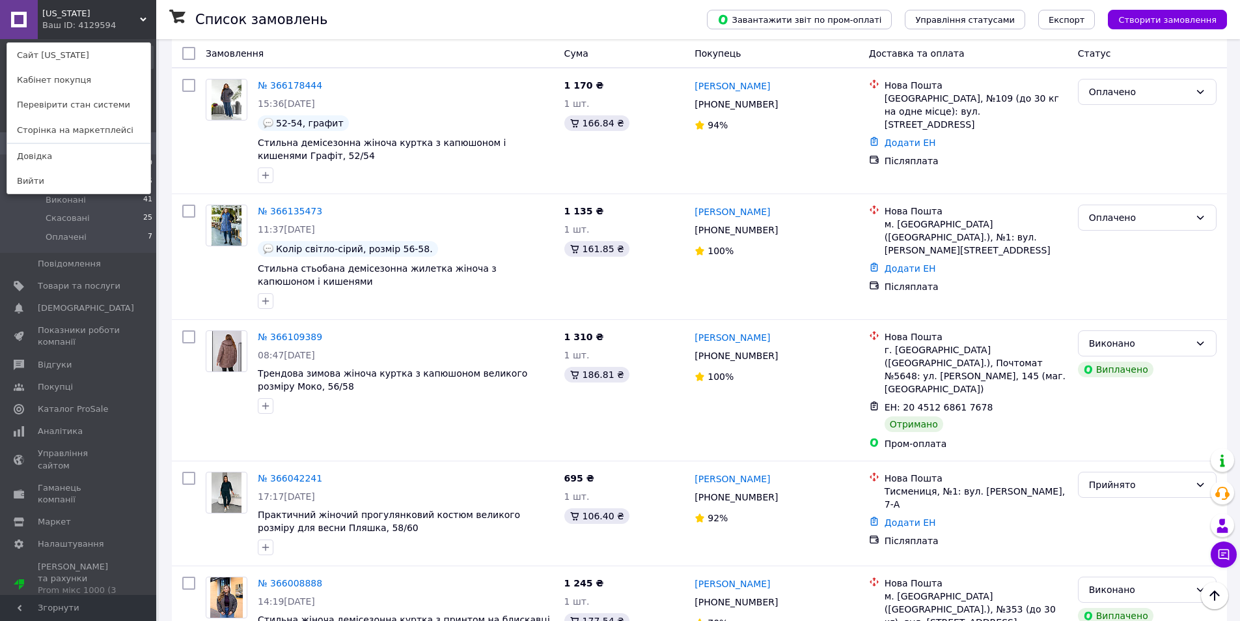
scroll to position [326, 0]
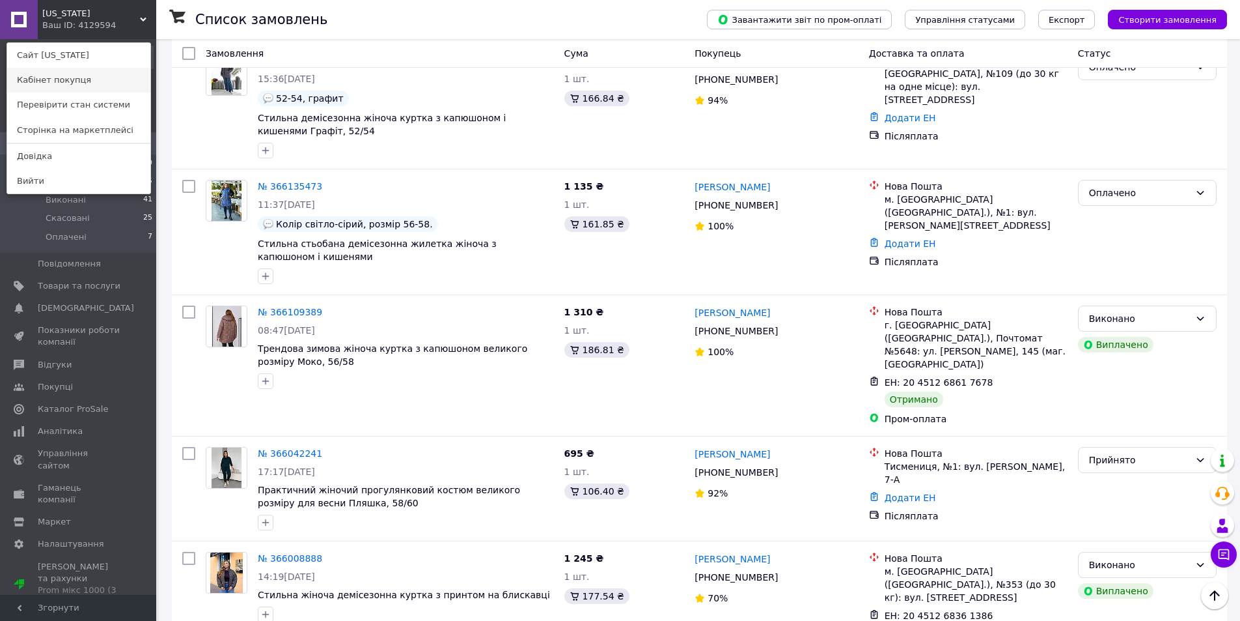
click at [51, 79] on link "Кабінет покупця" at bounding box center [78, 80] width 143 height 25
